Goal: Information Seeking & Learning: Learn about a topic

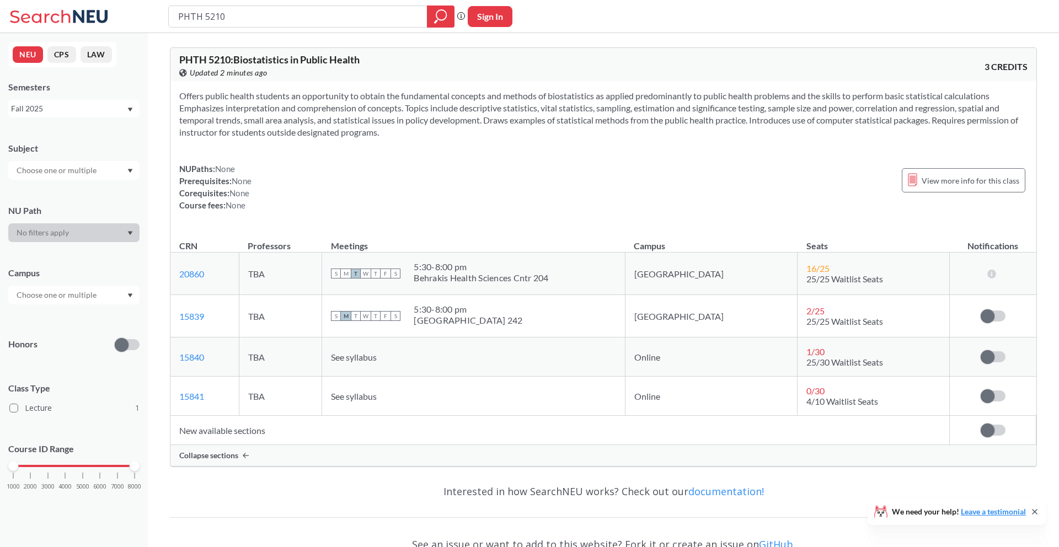
scroll to position [34, 0]
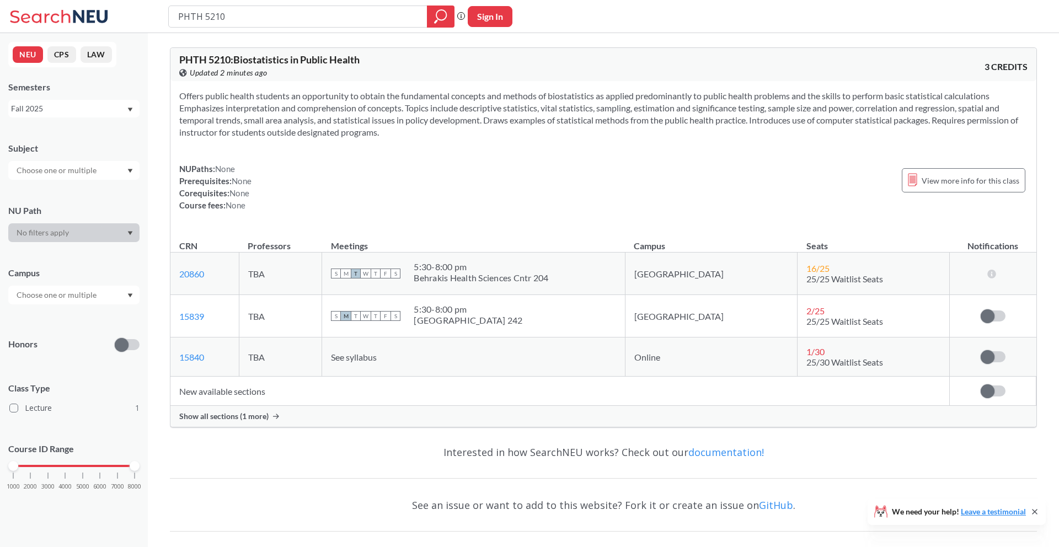
click at [250, 395] on td "New available sections" at bounding box center [559, 391] width 779 height 29
click at [250, 420] on span "Show all sections (1 more)" at bounding box center [223, 416] width 89 height 10
